Goal: Information Seeking & Learning: Learn about a topic

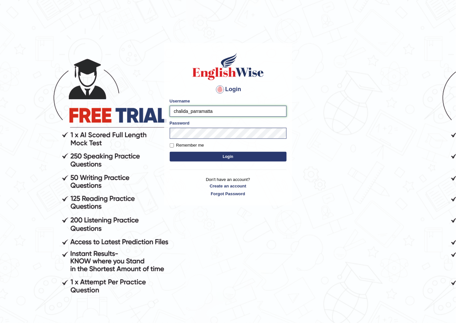
click at [188, 112] on input "chalida_parramatta" at bounding box center [228, 111] width 117 height 11
type input "scholastica_parramatta"
click at [170, 152] on button "Login" at bounding box center [228, 157] width 117 height 10
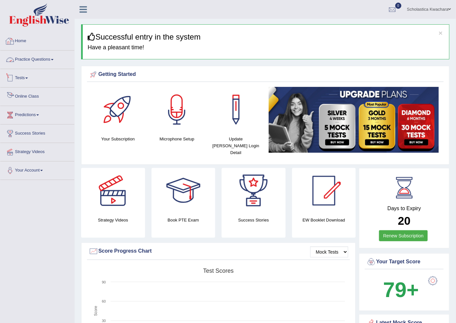
click at [51, 58] on link "Practice Questions" at bounding box center [37, 59] width 74 height 16
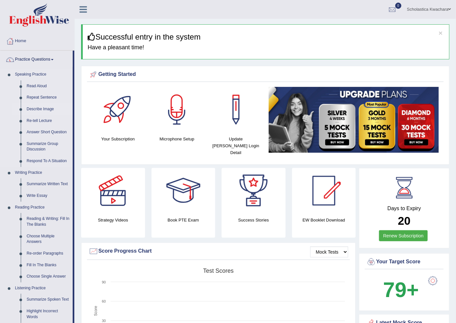
click at [40, 108] on link "Describe Image" at bounding box center [48, 110] width 49 height 12
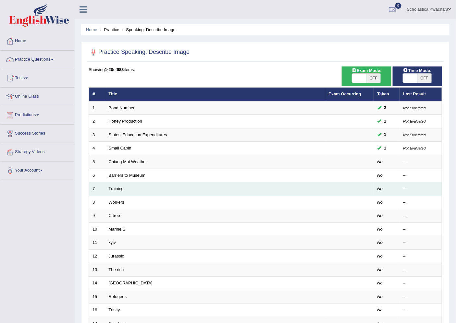
click at [138, 190] on td "Training" at bounding box center [215, 189] width 220 height 14
click at [116, 187] on link "Training" at bounding box center [116, 188] width 15 height 5
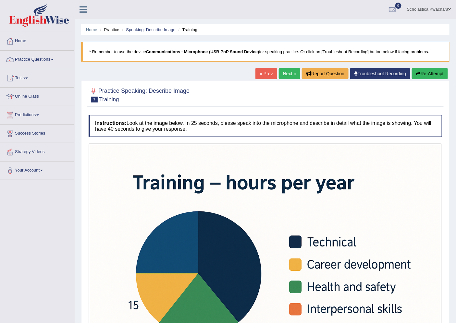
scroll to position [107, 0]
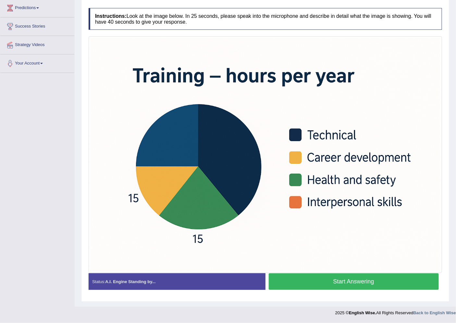
click at [356, 280] on button "Start Answering" at bounding box center [354, 282] width 170 height 17
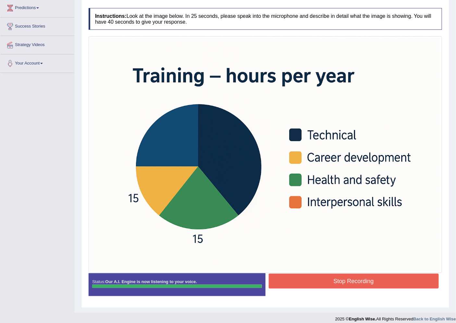
click at [356, 280] on div "Instructions: Look at the image below. In 25 seconds, please speak into the mic…" at bounding box center [265, 155] width 357 height 300
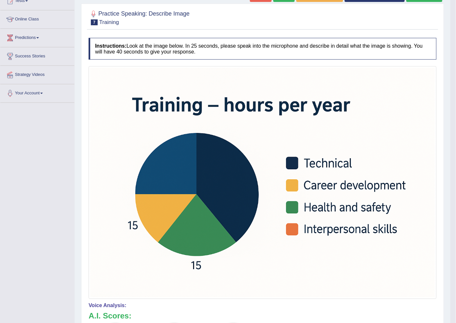
scroll to position [60, 0]
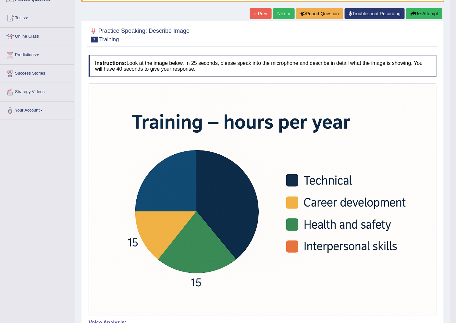
click at [417, 13] on button "Re-Attempt" at bounding box center [424, 13] width 36 height 11
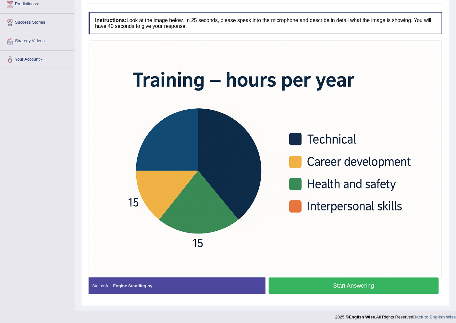
scroll to position [115, 0]
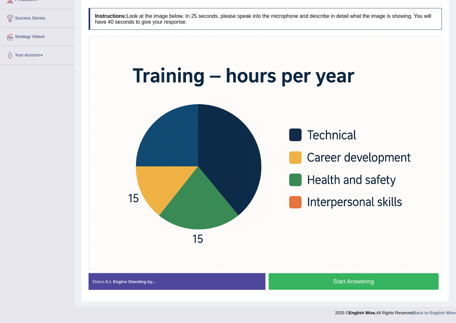
click at [338, 281] on button "Start Answering" at bounding box center [354, 282] width 170 height 17
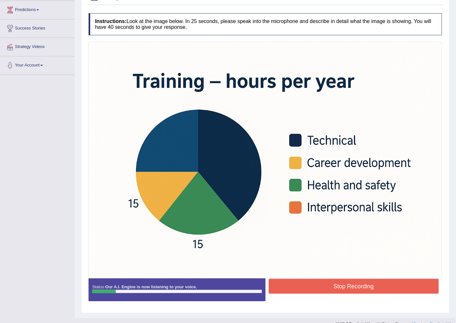
scroll to position [116, 0]
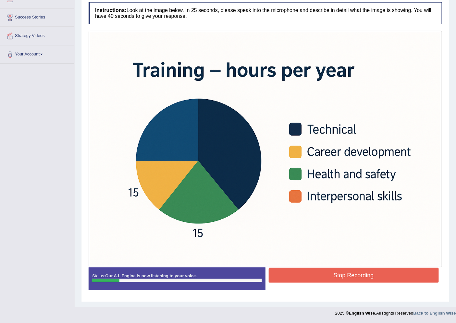
click at [337, 270] on button "Stop Recording" at bounding box center [354, 275] width 170 height 15
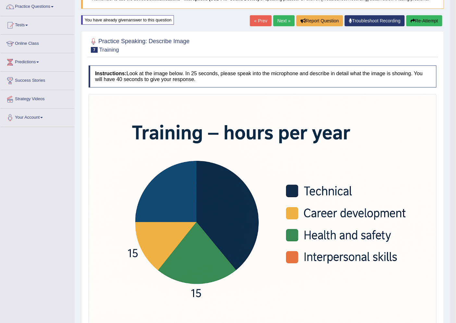
scroll to position [0, 0]
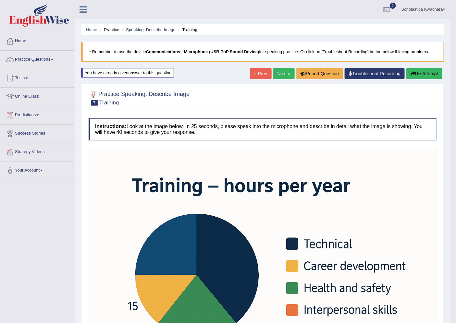
click at [422, 75] on button "Re-Attempt" at bounding box center [424, 73] width 36 height 11
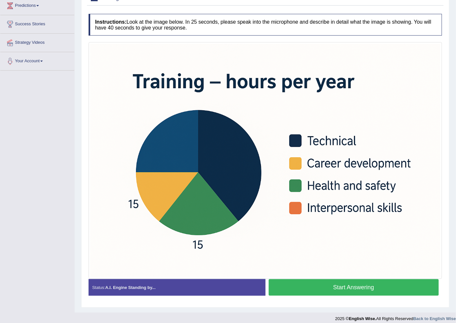
scroll to position [115, 0]
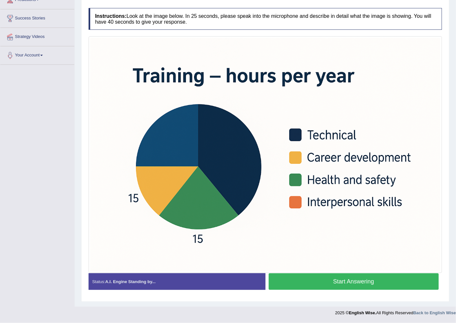
click at [338, 278] on button "Start Answering" at bounding box center [354, 282] width 170 height 17
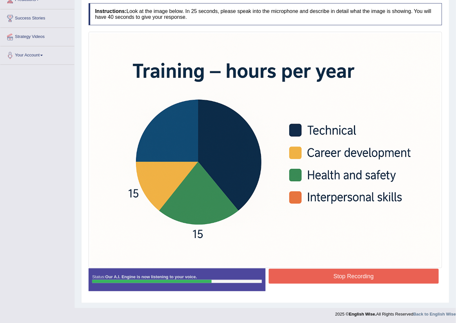
click at [339, 281] on button "Stop Recording" at bounding box center [354, 276] width 170 height 15
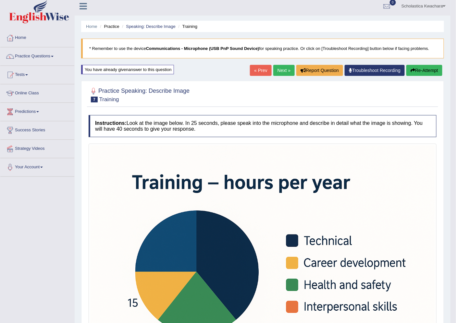
scroll to position [0, 0]
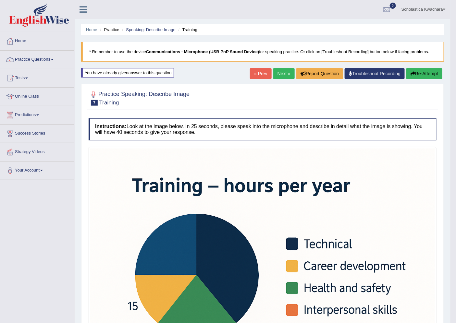
click at [442, 11] on link "Scholastica Kwachara" at bounding box center [424, 8] width 54 height 17
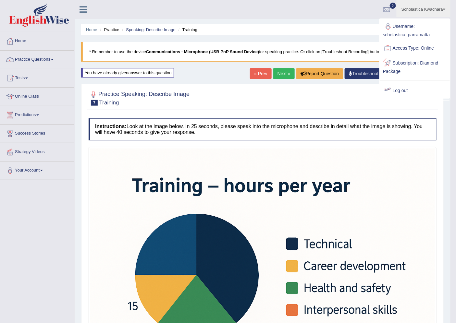
click at [403, 91] on link "Log out" at bounding box center [415, 90] width 70 height 15
